Goal: Task Accomplishment & Management: Use online tool/utility

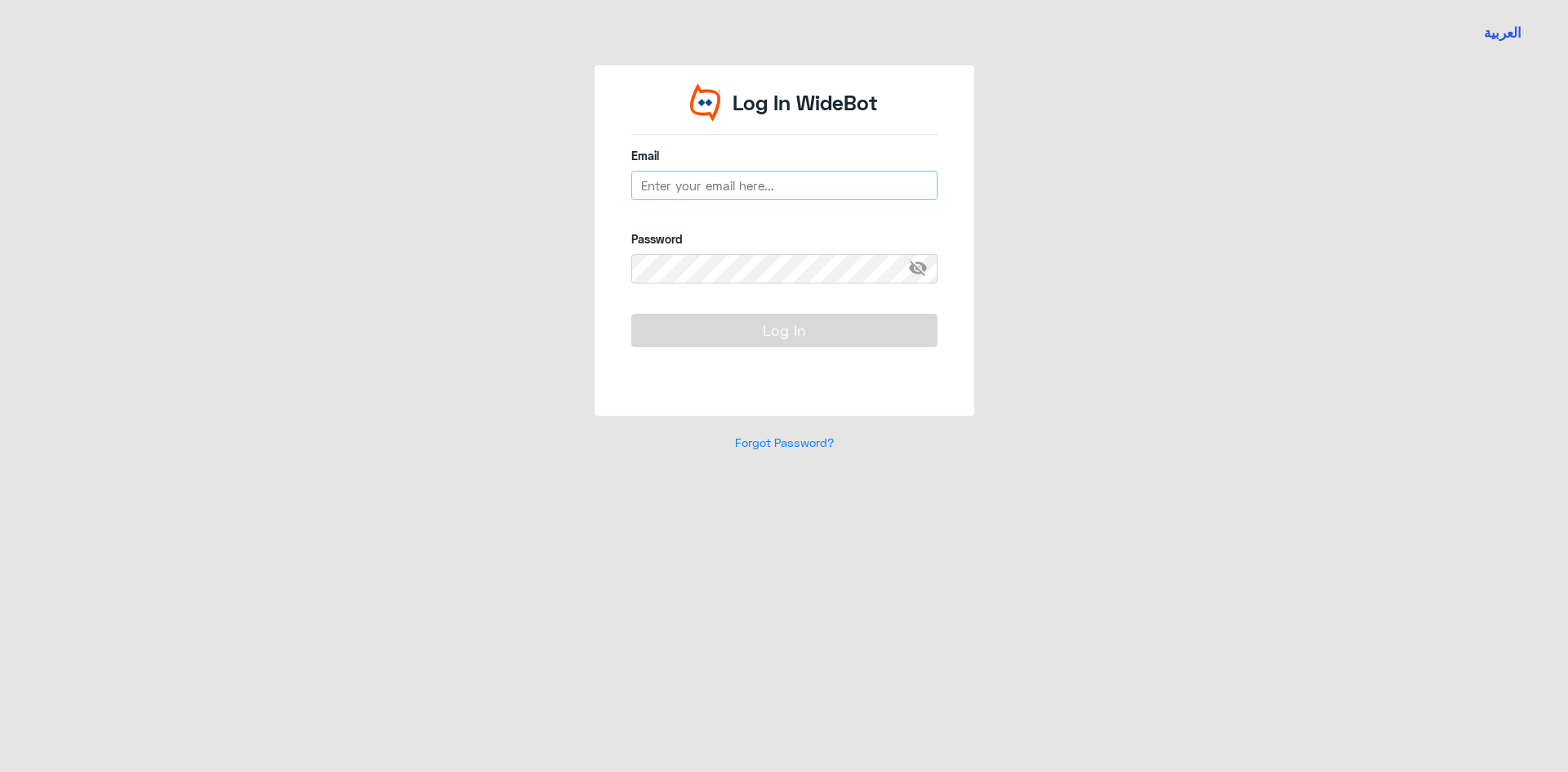
click at [817, 187] on input "email" at bounding box center [784, 185] width 306 height 29
paste input "[EMAIL_ADDRESS][DOMAIN_NAME]"
type input "[EMAIL_ADDRESS][DOMAIN_NAME]"
click at [718, 250] on div "Password visibility_off" at bounding box center [784, 266] width 306 height 71
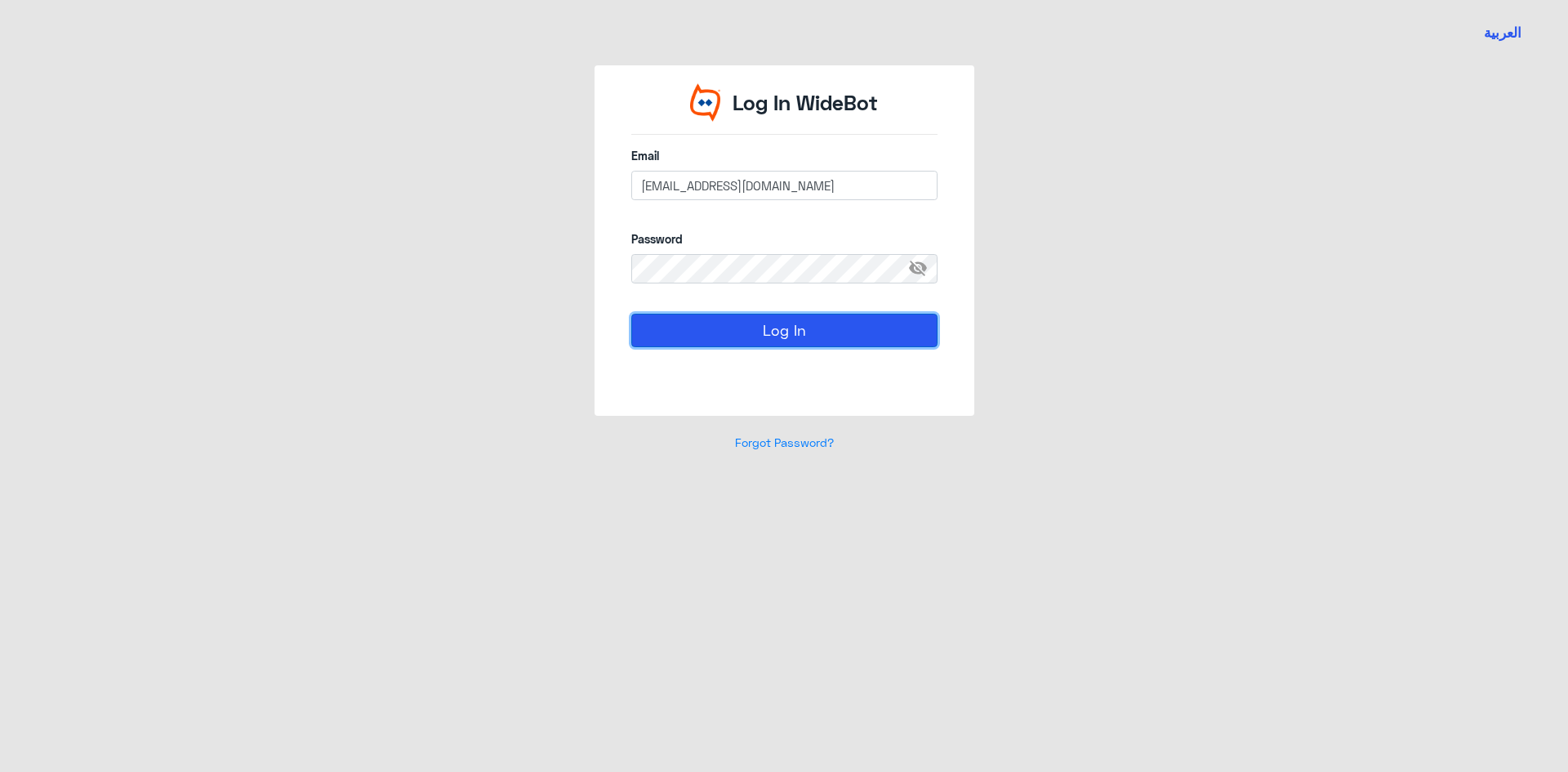
click at [812, 322] on button "Log In" at bounding box center [784, 330] width 306 height 33
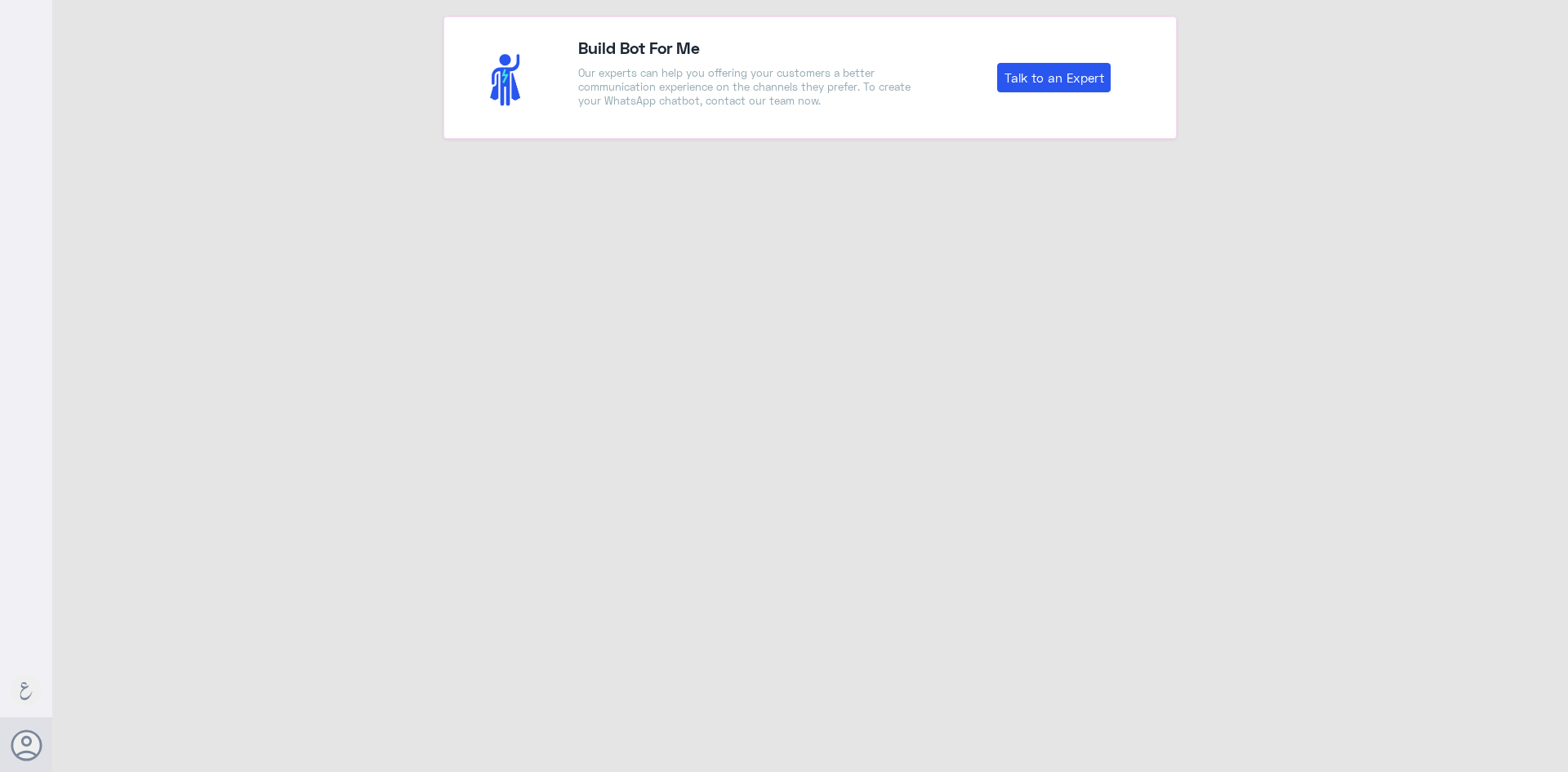
click at [439, 240] on div "Build Bot For Me Our experts can help you offering your customers a better comm…" at bounding box center [809, 389] width 1516 height 777
click at [211, 116] on div "Build Bot For Me Our experts can help you offering your customers a better comm…" at bounding box center [809, 69] width 1516 height 139
click at [1100, 82] on link "Talk to an Expert" at bounding box center [1054, 77] width 113 height 29
drag, startPoint x: 122, startPoint y: 260, endPoint x: 118, endPoint y: 246, distance: 14.6
click at [122, 254] on div "Build Bot For Me Our experts can help you offering your customers a better comm…" at bounding box center [809, 389] width 1516 height 777
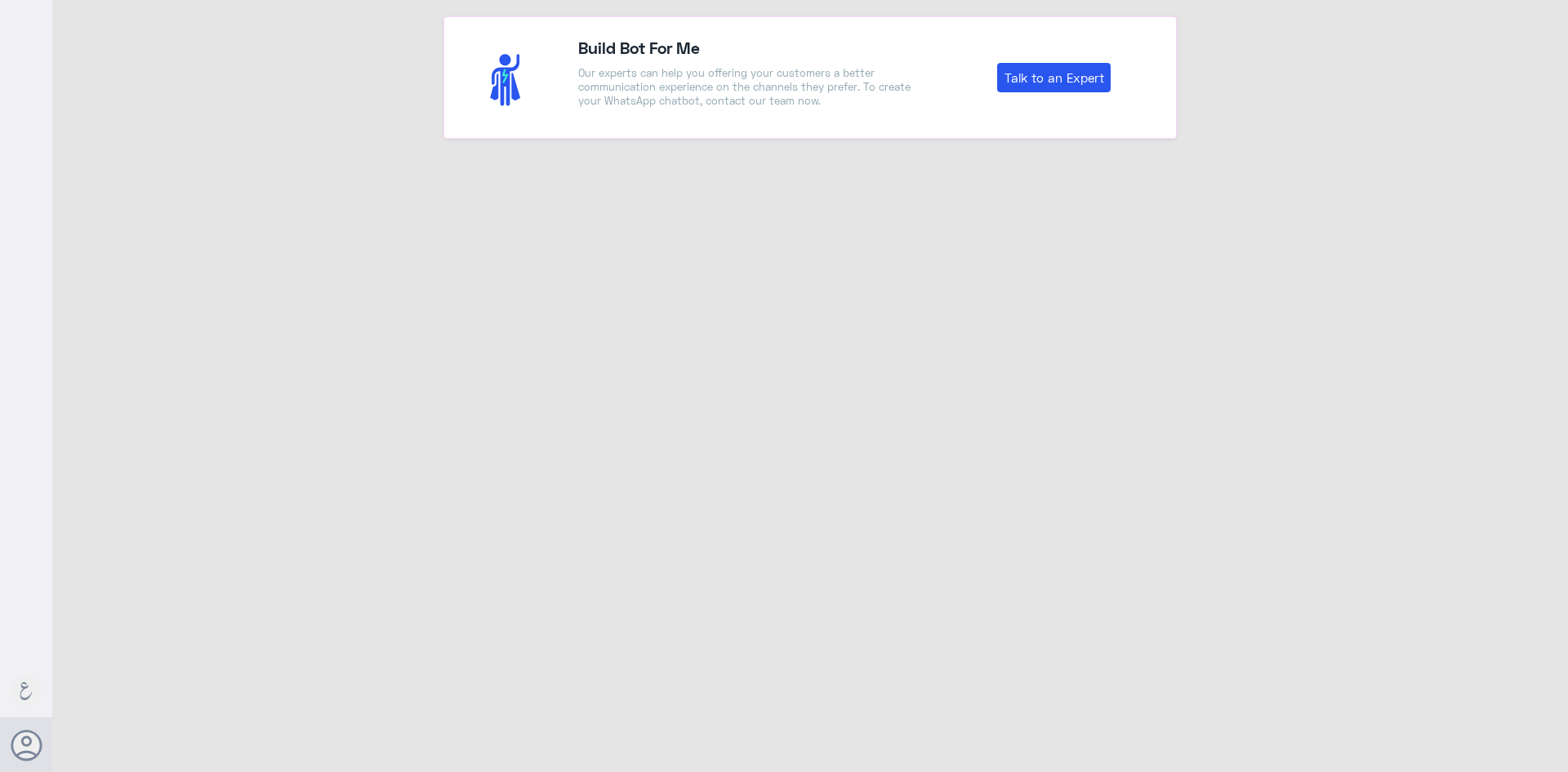
drag, startPoint x: 790, startPoint y: 70, endPoint x: 814, endPoint y: 69, distance: 24.0
click at [790, 70] on p "Our experts can help you offering your customers a better communication experie…" at bounding box center [749, 86] width 341 height 41
click at [1052, 74] on link "Talk to an Expert" at bounding box center [1054, 77] width 113 height 29
click at [1087, 76] on link "Talk to an Expert" at bounding box center [1054, 77] width 113 height 29
click at [1080, 78] on link "Talk to an Expert" at bounding box center [1054, 77] width 113 height 29
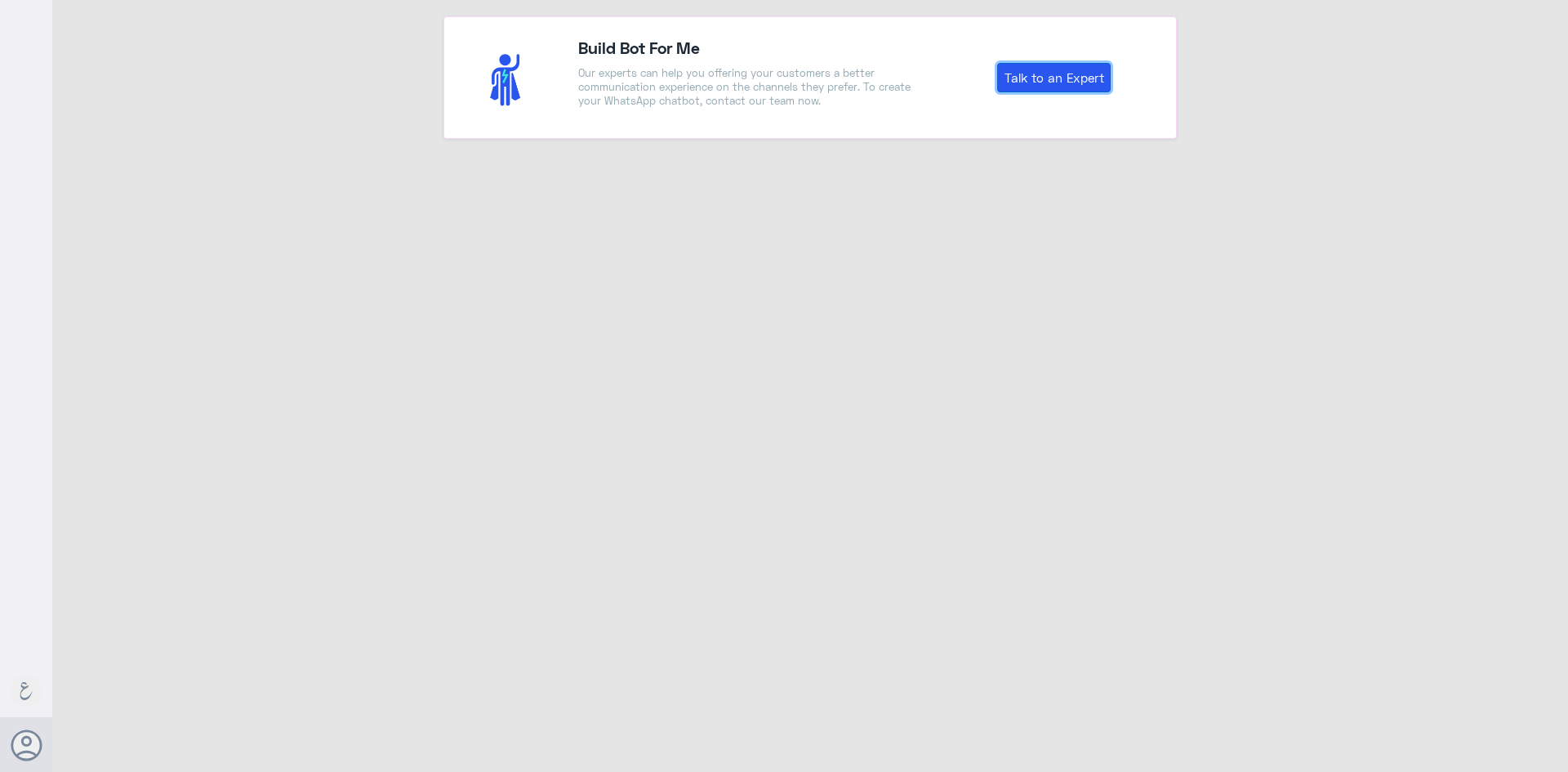
click at [1031, 85] on link "Talk to an Expert" at bounding box center [1054, 77] width 113 height 29
